Goal: Task Accomplishment & Management: Manage account settings

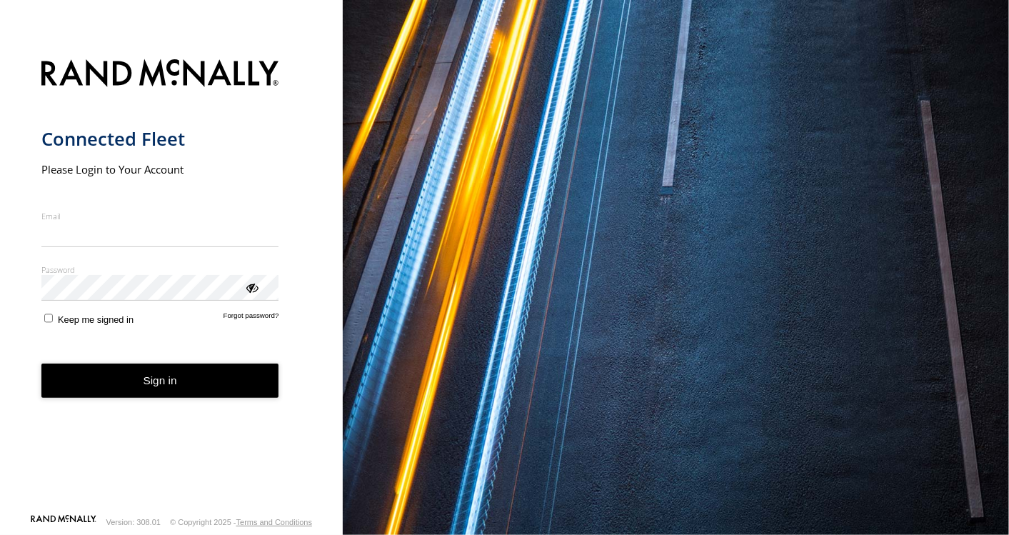
type input "**********"
click at [166, 392] on button "Sign in" at bounding box center [160, 381] width 238 height 35
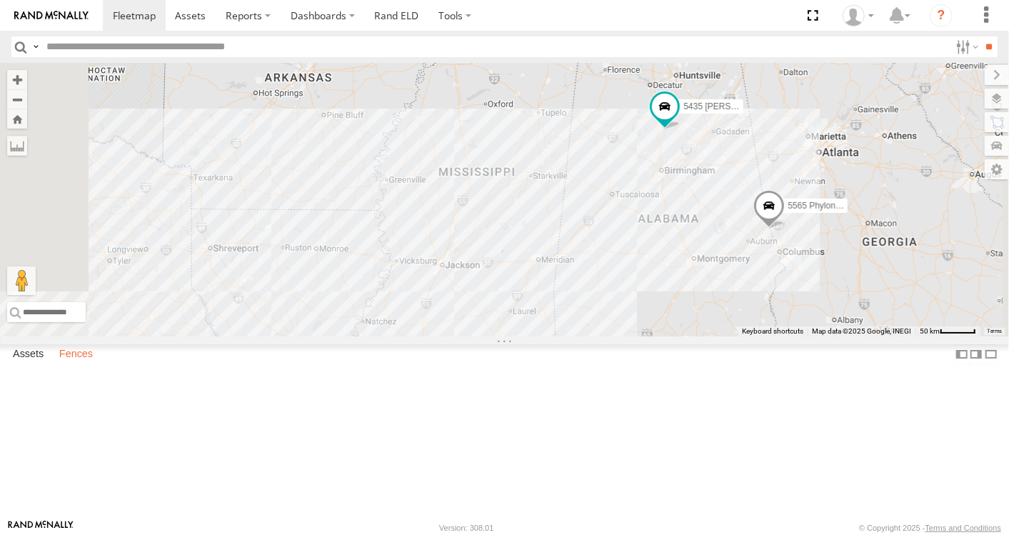
click at [82, 364] on label "Fences" at bounding box center [76, 354] width 48 height 20
click at [0, 0] on link "Fence Mgt" at bounding box center [0, 0] width 0 height 0
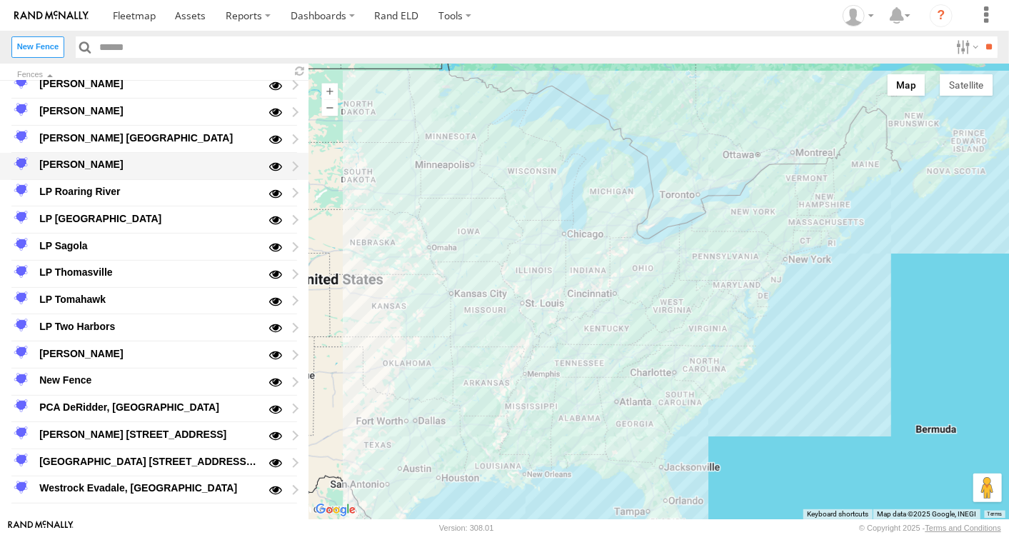
scroll to position [257, 0]
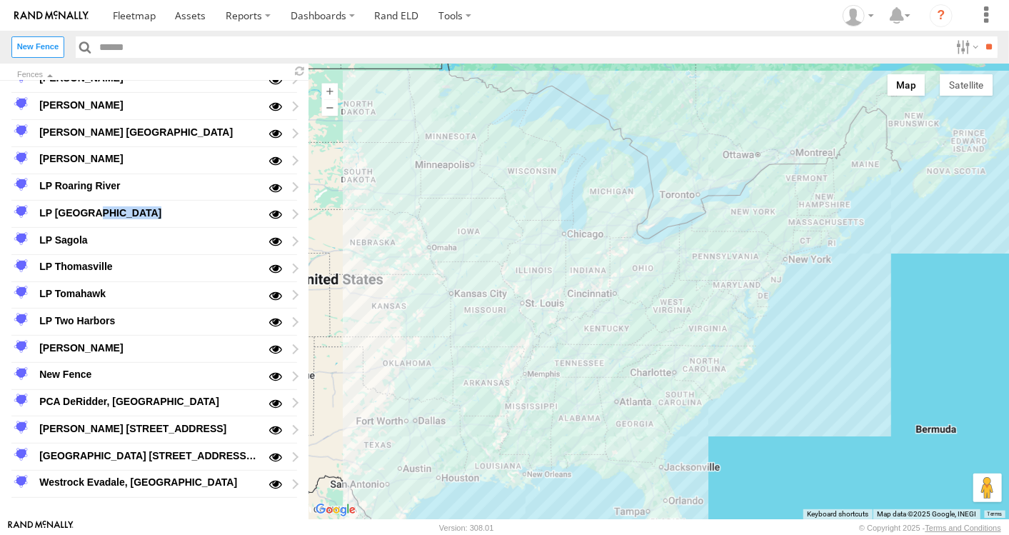
drag, startPoint x: 269, startPoint y: 376, endPoint x: 209, endPoint y: 220, distance: 167.5
click at [209, 220] on div "LP [GEOGRAPHIC_DATA]" at bounding box center [149, 214] width 226 height 24
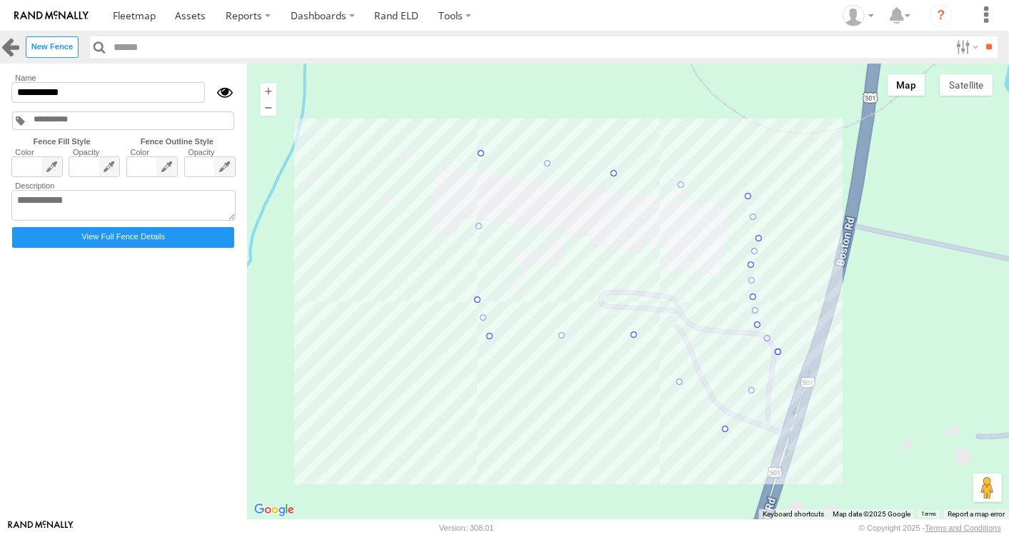
click at [16, 51] on link at bounding box center [10, 46] width 21 height 21
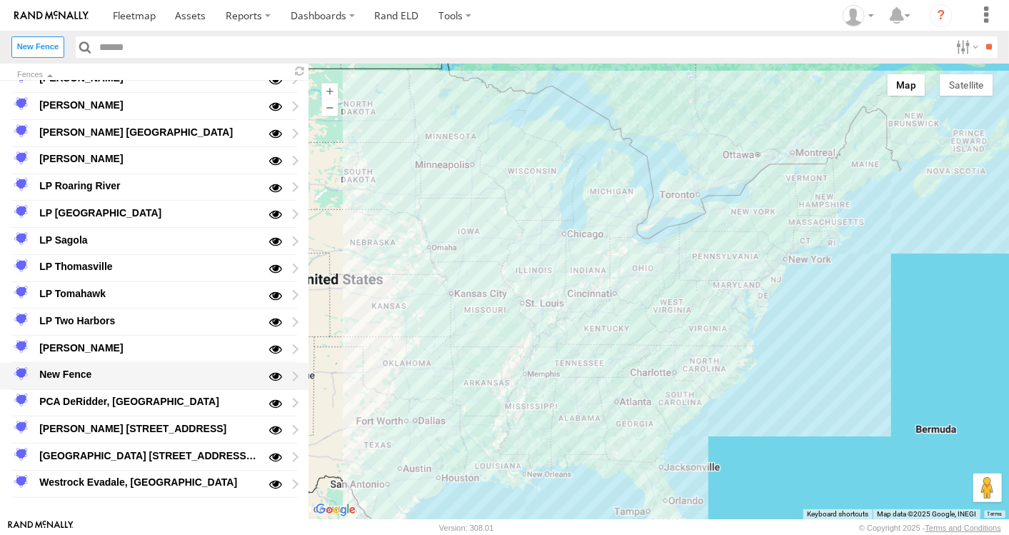
click at [291, 372] on div at bounding box center [282, 376] width 30 height 24
type input "*********"
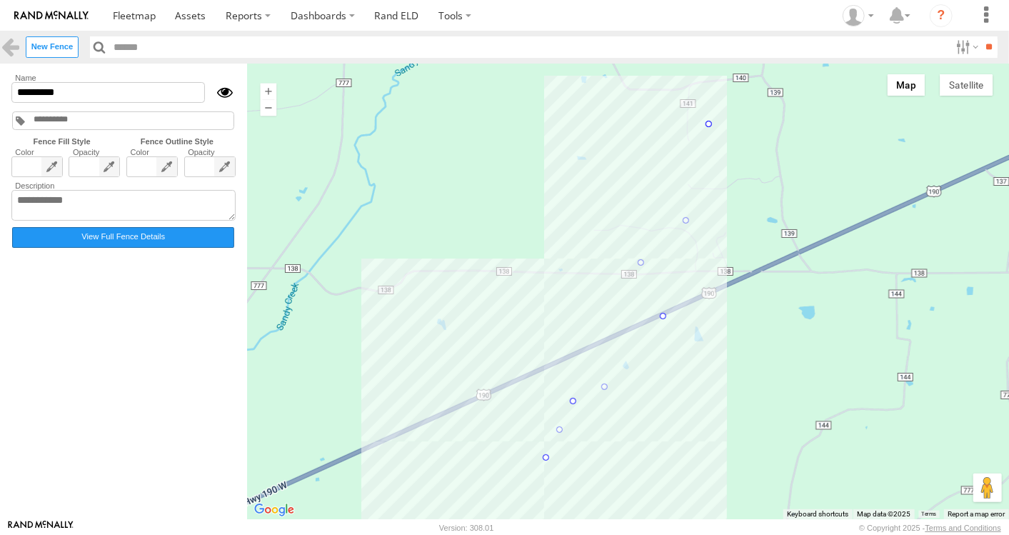
click at [166, 243] on label "View Full Fence Details" at bounding box center [123, 237] width 222 height 21
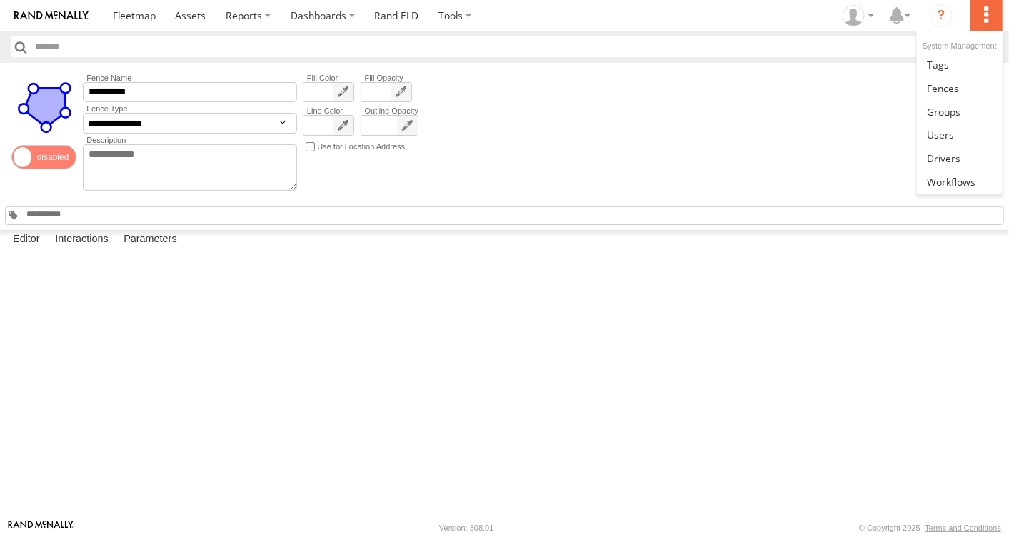
click at [991, 22] on label at bounding box center [986, 15] width 31 height 31
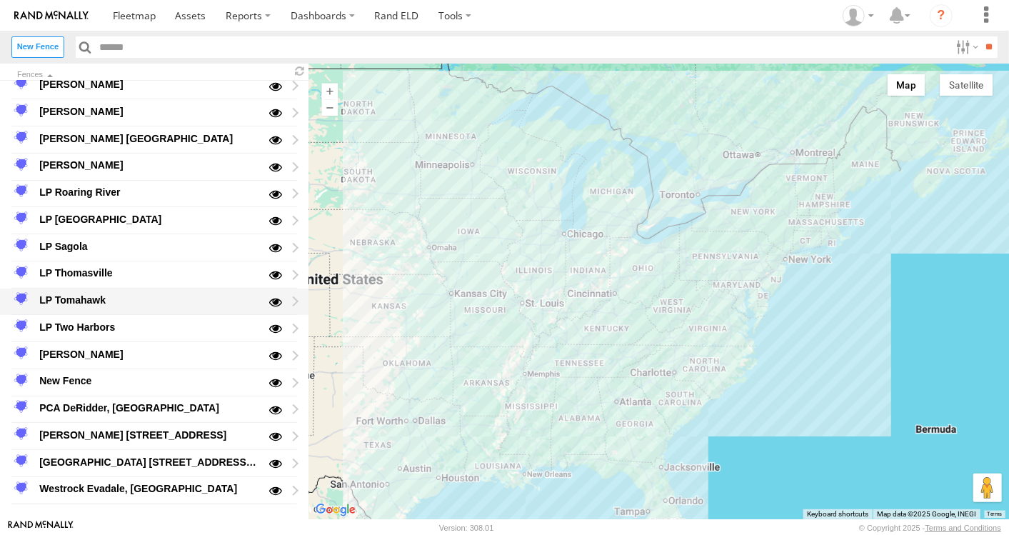
scroll to position [257, 0]
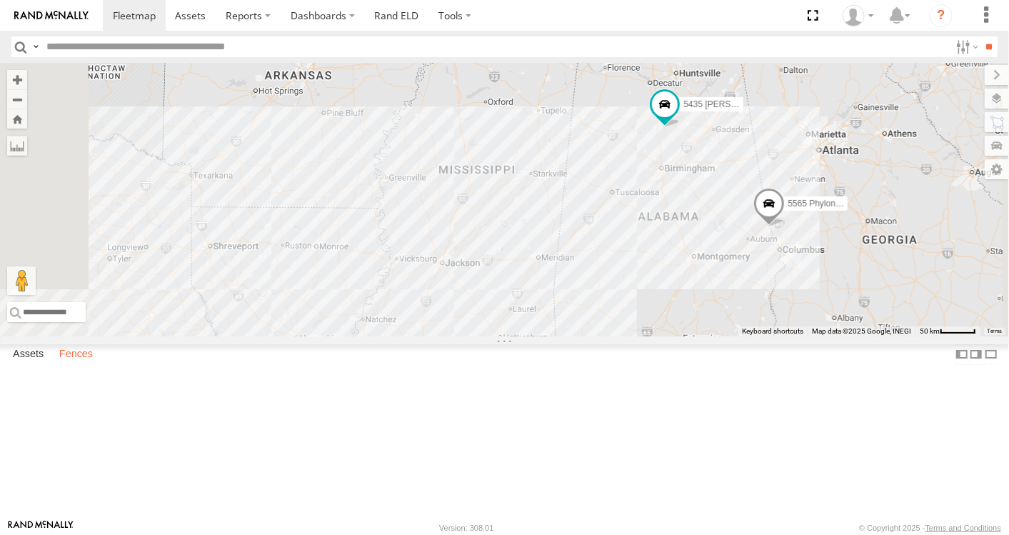
click at [81, 364] on label "Fences" at bounding box center [76, 354] width 48 height 20
click at [0, 0] on div "PCA DeRidder, [GEOGRAPHIC_DATA]" at bounding box center [0, 0] width 0 height 0
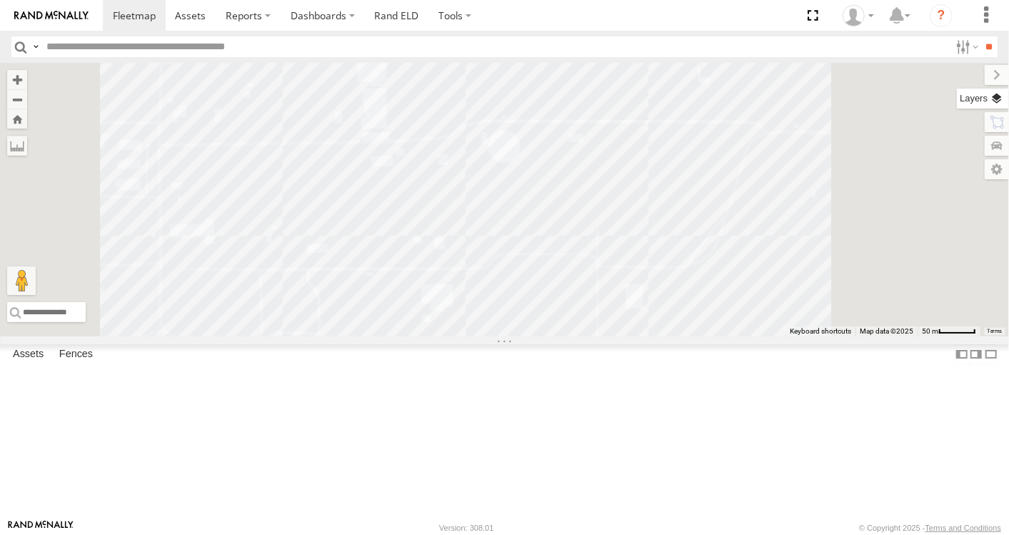
click at [997, 98] on label at bounding box center [983, 99] width 52 height 20
click at [724, 83] on div at bounding box center [504, 200] width 1009 height 274
click at [716, 254] on div at bounding box center [504, 200] width 1009 height 274
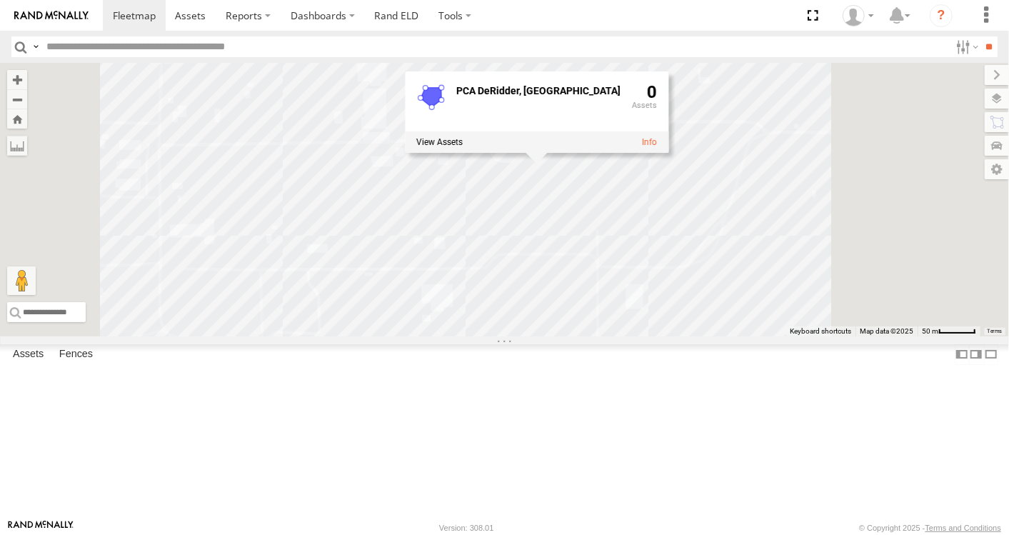
click at [718, 129] on div "PCA DeRidder, LA 0" at bounding box center [504, 200] width 1009 height 274
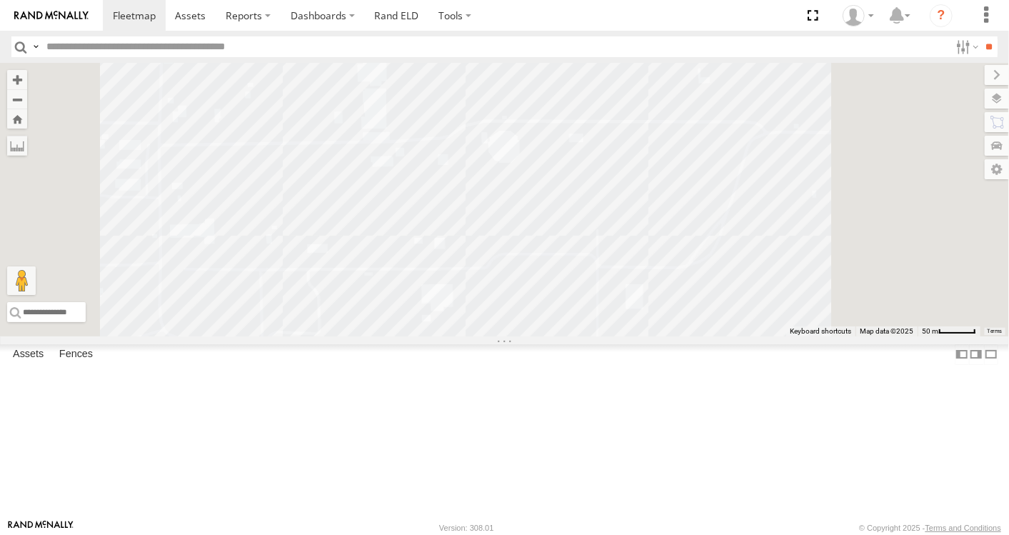
click at [0, 0] on div "[GEOGRAPHIC_DATA] [STREET_ADDRESS][PERSON_NAME]" at bounding box center [0, 0] width 0 height 0
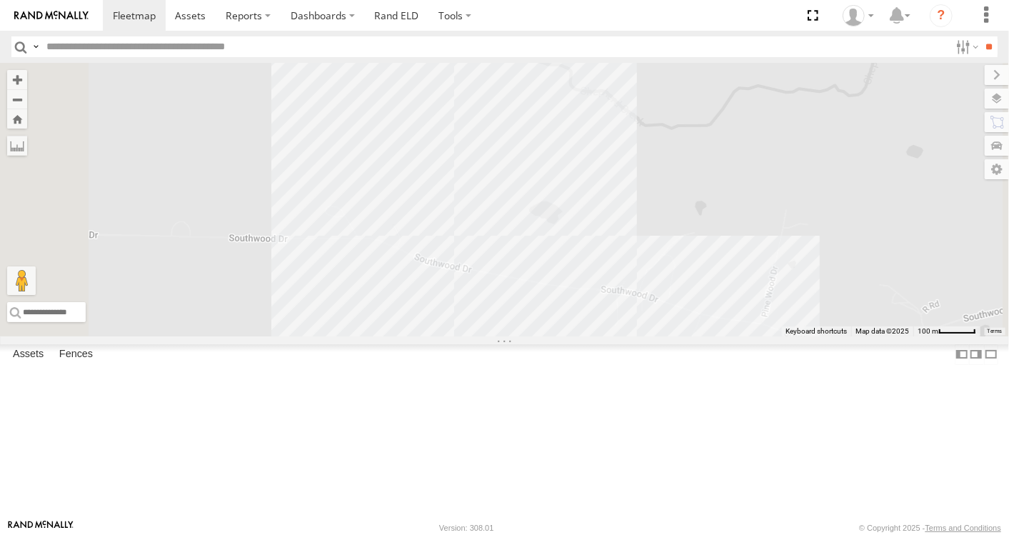
click at [0, 0] on div "PCA DeRidder, [GEOGRAPHIC_DATA]" at bounding box center [0, 0] width 0 height 0
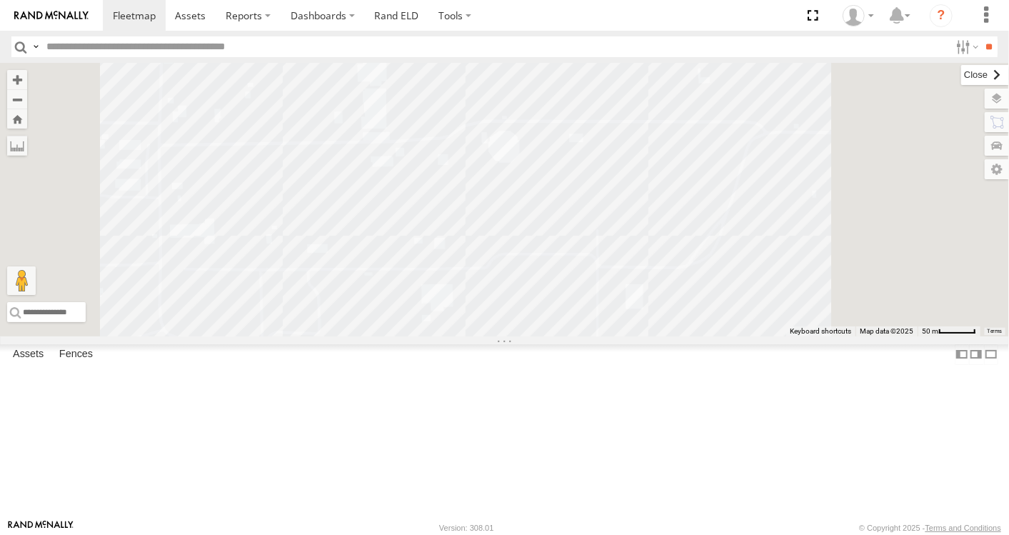
click at [961, 74] on label at bounding box center [985, 75] width 48 height 20
click at [1001, 171] on label at bounding box center [980, 169] width 57 height 20
click at [961, 76] on label at bounding box center [985, 75] width 48 height 20
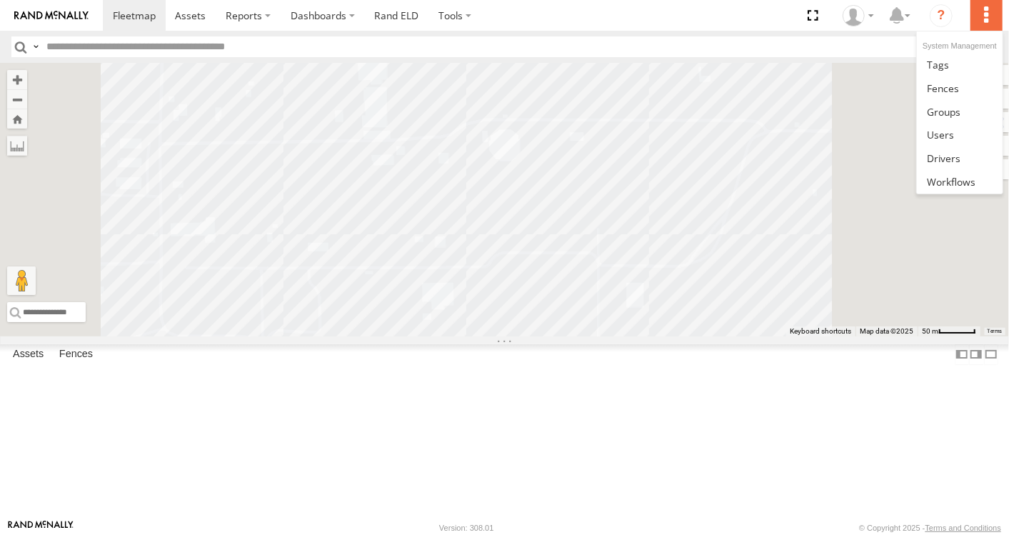
click at [986, 24] on label at bounding box center [986, 15] width 31 height 31
click at [946, 91] on span at bounding box center [943, 88] width 32 height 14
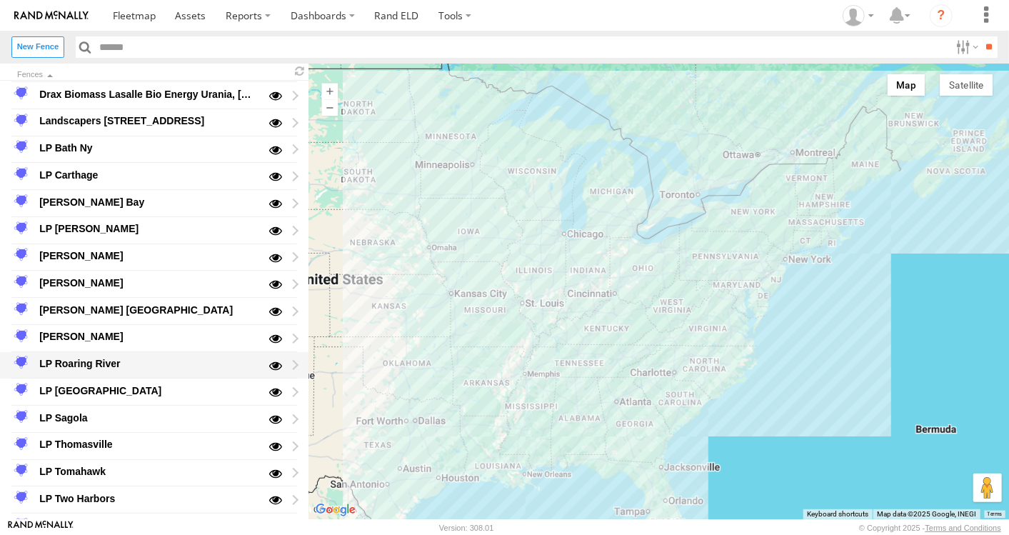
scroll to position [257, 0]
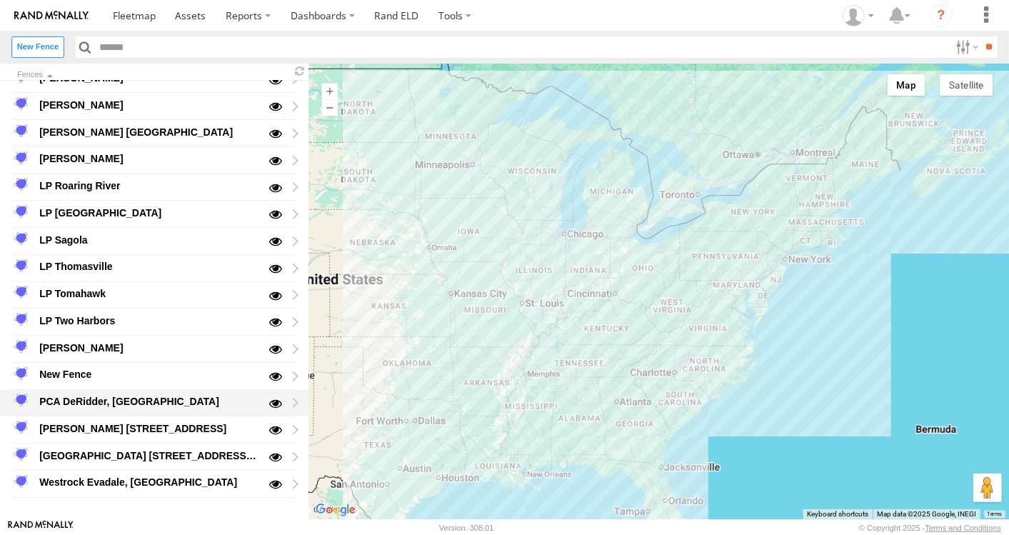
click at [121, 400] on div "PCA DeRidder, [GEOGRAPHIC_DATA]" at bounding box center [148, 401] width 222 height 17
type input "**********"
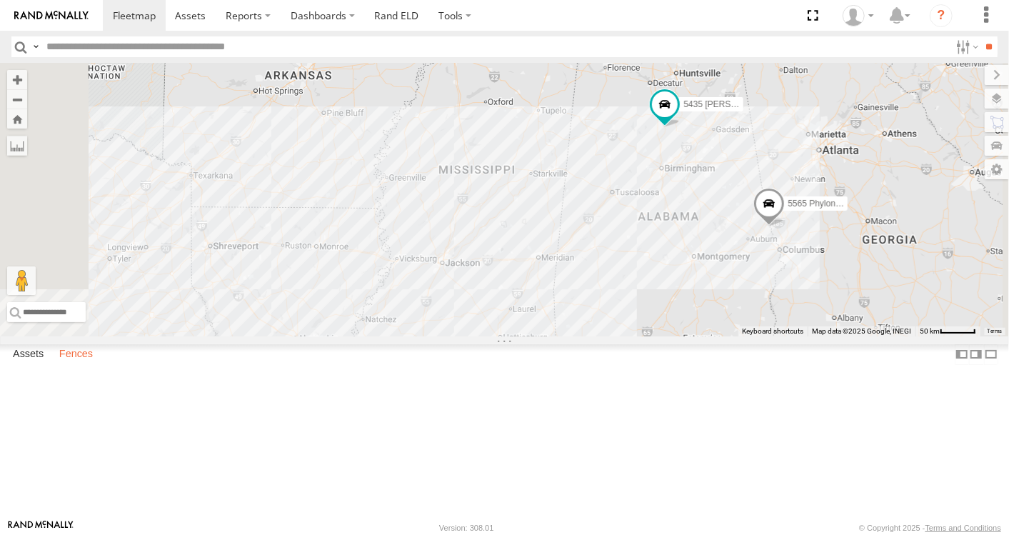
click at [79, 364] on label "Fences" at bounding box center [76, 354] width 48 height 20
click at [0, 0] on link "Fence Mgt" at bounding box center [0, 0] width 0 height 0
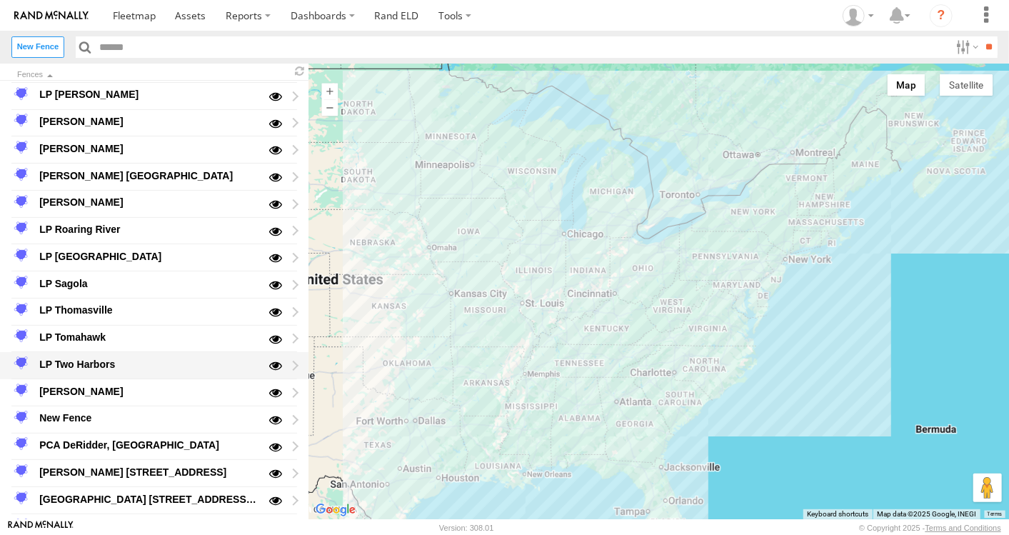
scroll to position [257, 0]
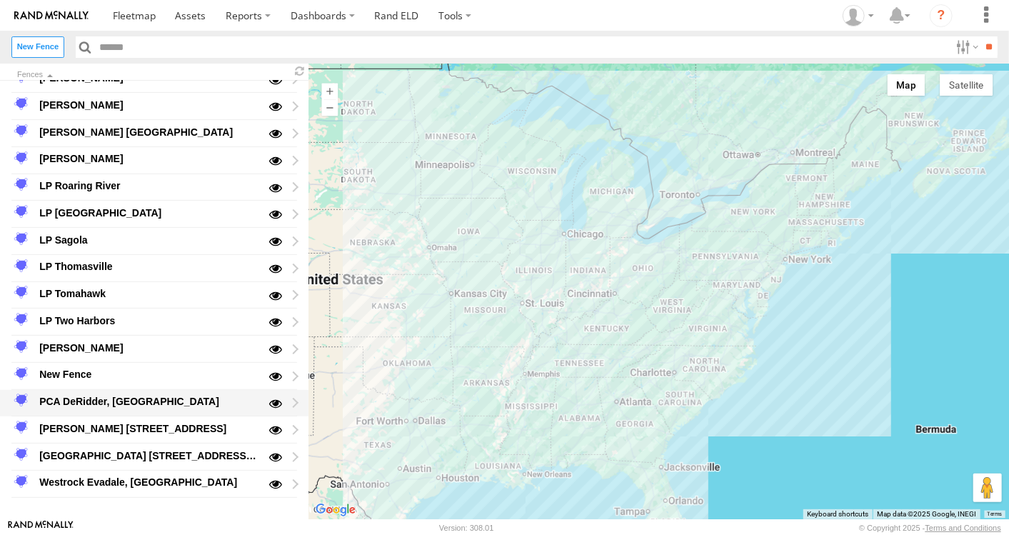
click at [117, 398] on div "PCA DeRidder, [GEOGRAPHIC_DATA]" at bounding box center [148, 401] width 222 height 17
type input "**********"
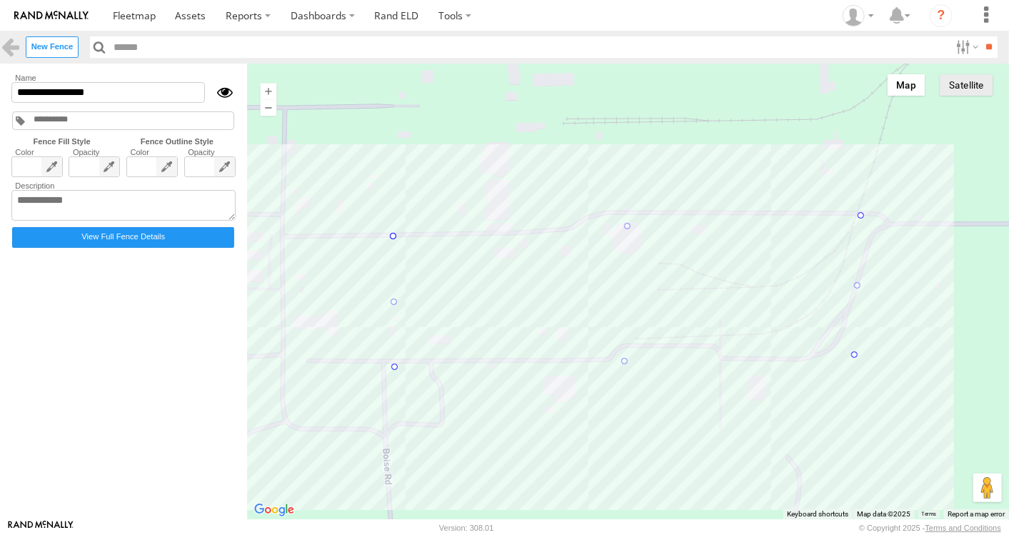
click at [966, 91] on button "Satellite" at bounding box center [966, 84] width 53 height 21
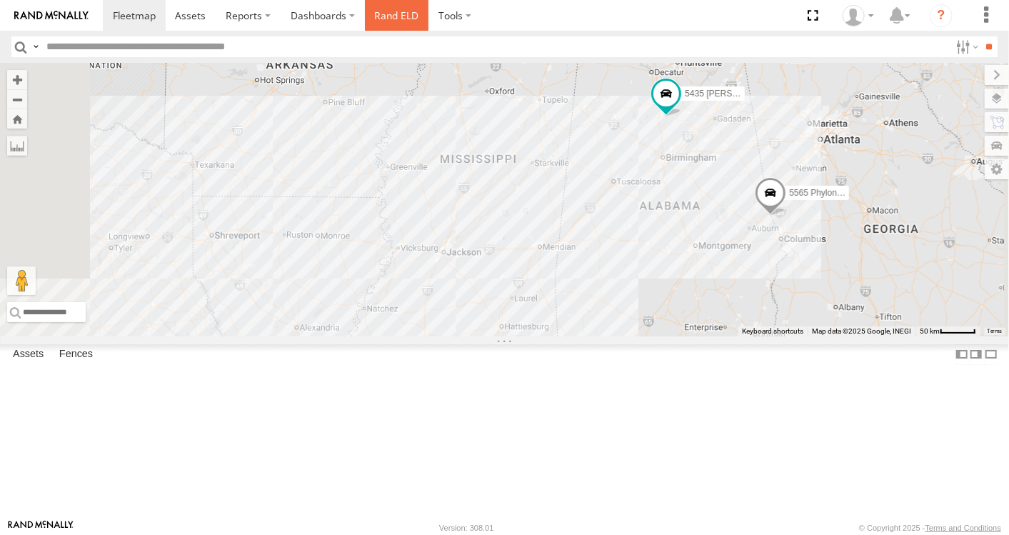
click at [406, 19] on link "Rand ELD" at bounding box center [397, 15] width 64 height 31
